Goal: Check status: Check status

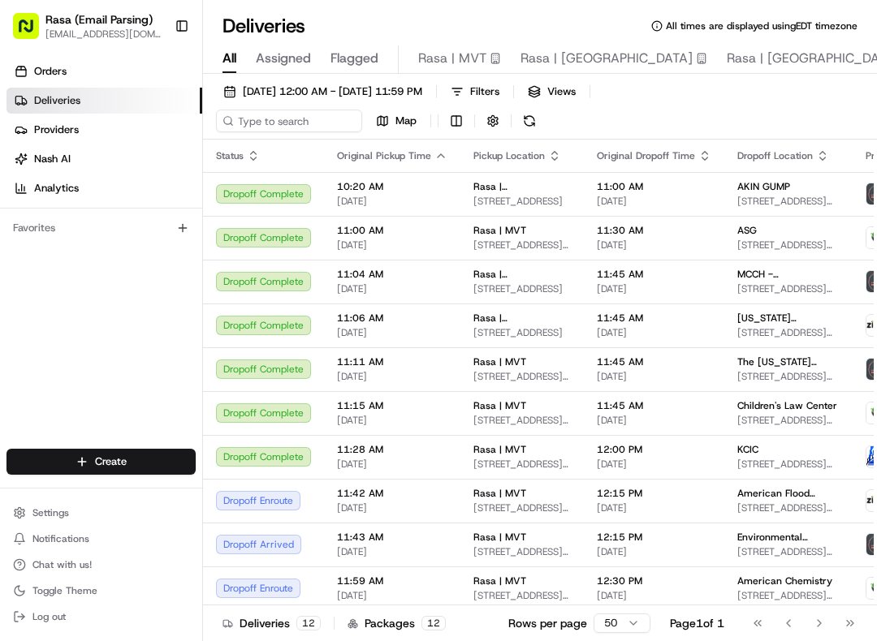
click at [472, 59] on span "Rasa | MVT" at bounding box center [452, 58] width 68 height 19
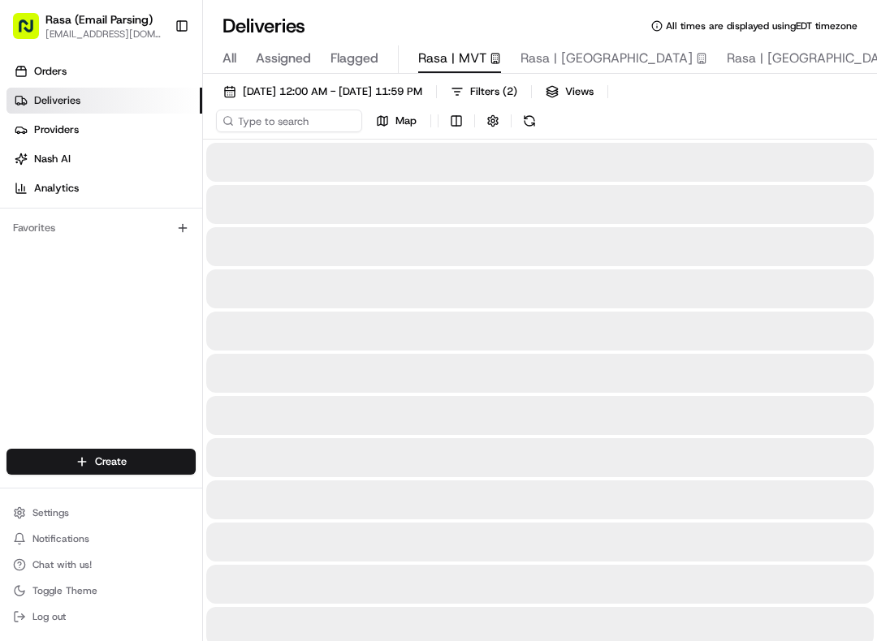
click at [399, 90] on span "[DATE] 12:00 AM - [DATE] 11:59 PM" at bounding box center [332, 91] width 179 height 15
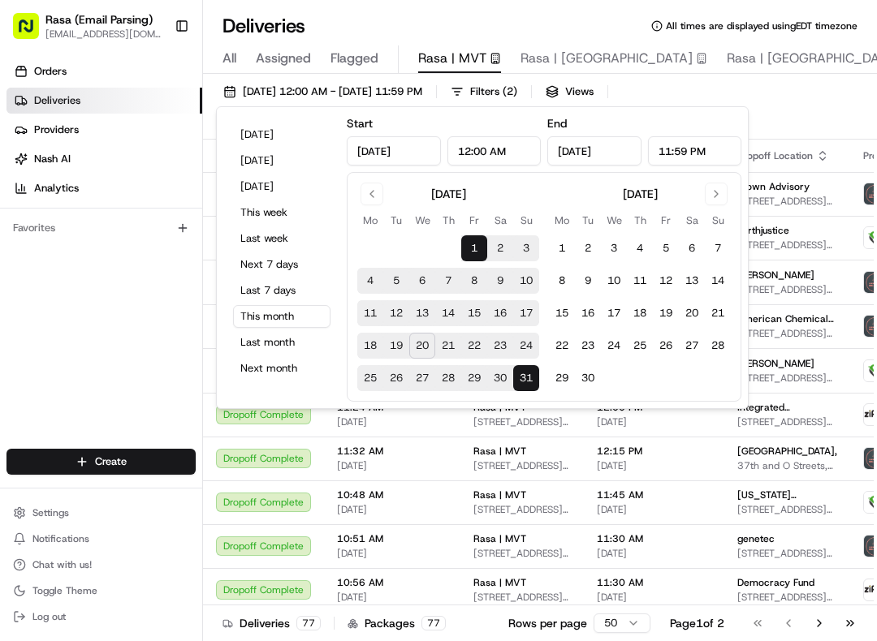
click at [270, 131] on button "[DATE]" at bounding box center [281, 134] width 97 height 23
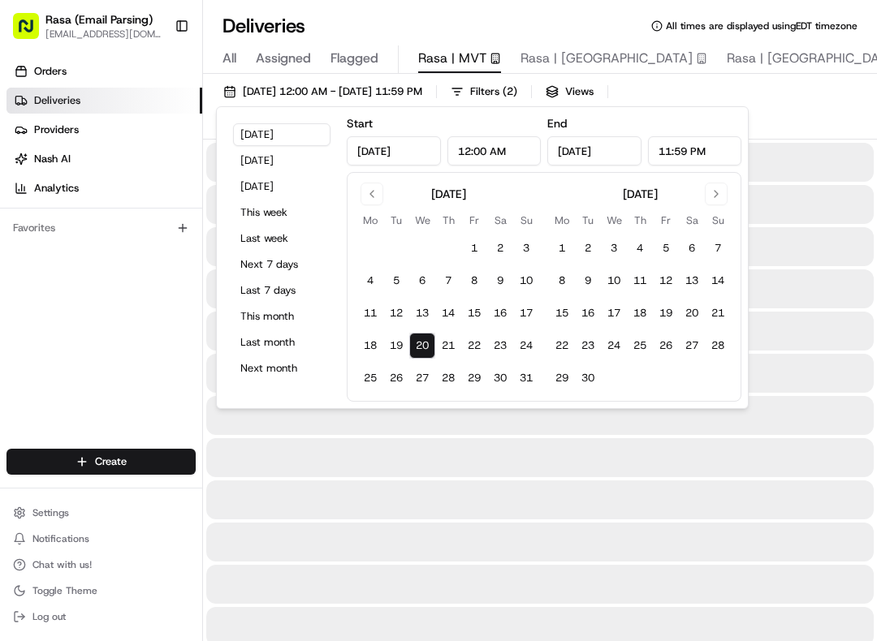
type input "[DATE]"
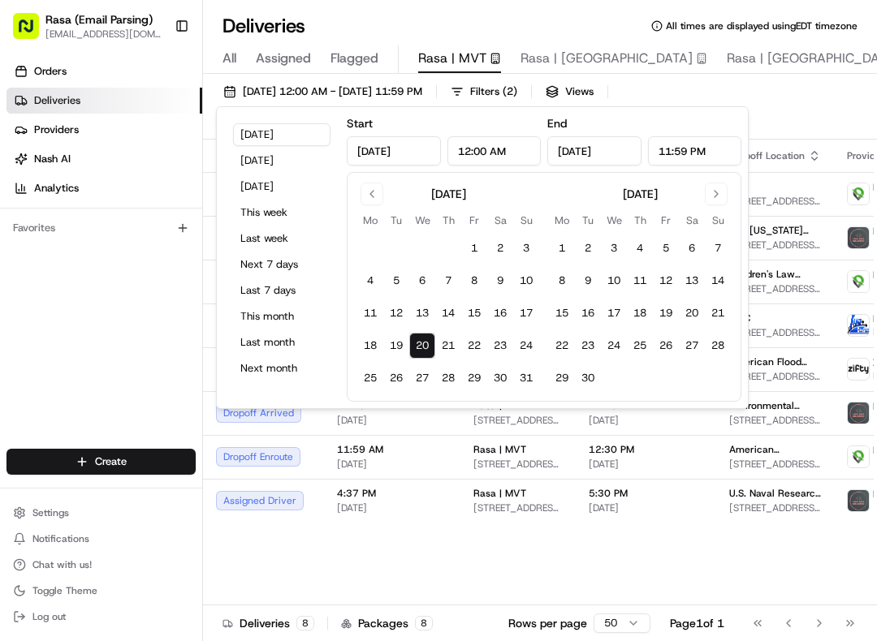
click at [489, 563] on div "Status Original Pickup Time Pickup Location Original Dropoff Time Dropoff Locat…" at bounding box center [644, 387] width 882 height 495
